Goal: Information Seeking & Learning: Learn about a topic

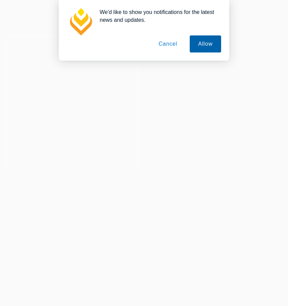
click at [213, 42] on button "Allow" at bounding box center [204, 43] width 31 height 17
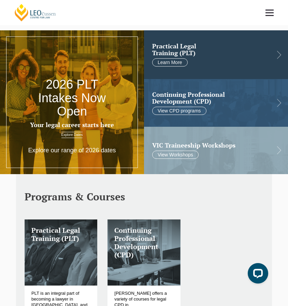
click at [217, 59] on link at bounding box center [216, 54] width 144 height 49
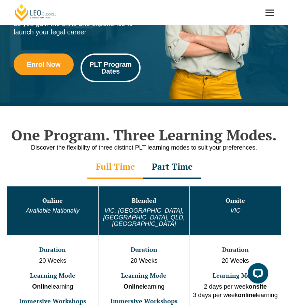
click at [102, 74] on link "PLT Program Dates" at bounding box center [110, 67] width 60 height 29
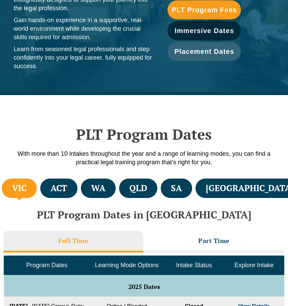
scroll to position [93, 0]
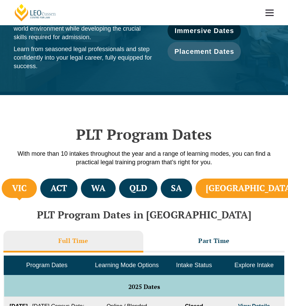
click at [263, 183] on h4 "[GEOGRAPHIC_DATA]" at bounding box center [249, 188] width 88 height 11
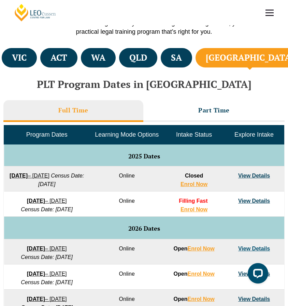
scroll to position [226, 0]
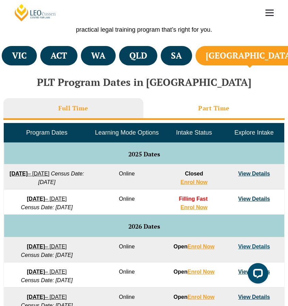
click at [206, 110] on h3 "Part Time" at bounding box center [213, 108] width 31 height 8
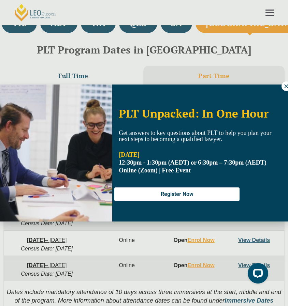
scroll to position [0, 1]
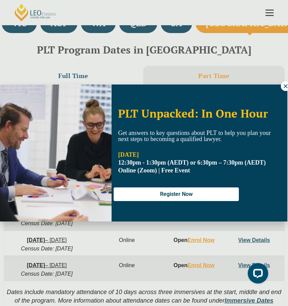
click at [282, 87] on icon at bounding box center [285, 86] width 6 height 6
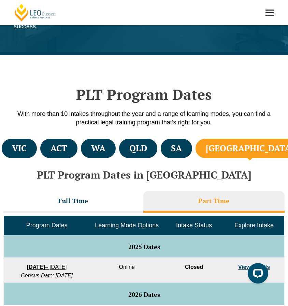
scroll to position [134, 0]
